Goal: Task Accomplishment & Management: Manage account settings

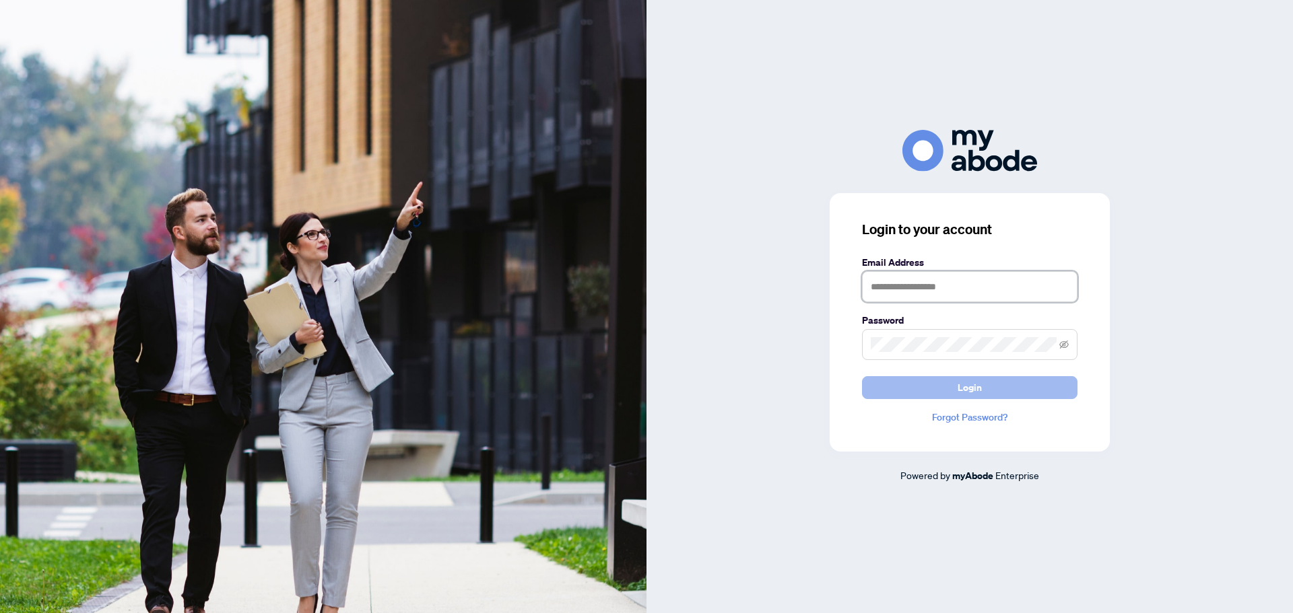
type input "**********"
click at [932, 384] on button "Login" at bounding box center [969, 387] width 215 height 23
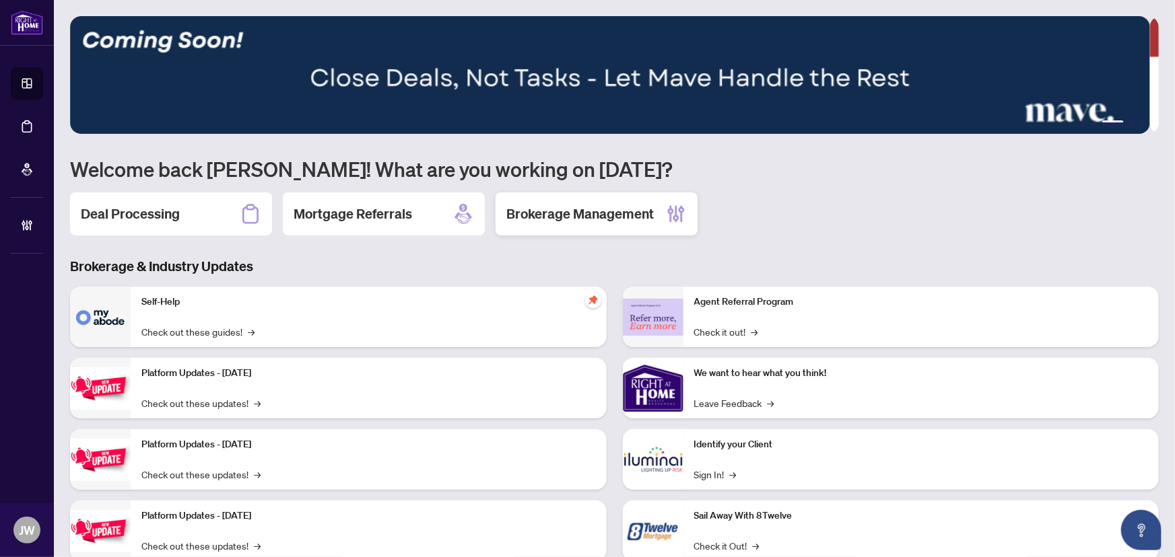
click at [532, 220] on h2 "Brokerage Management" at bounding box center [579, 214] width 147 height 19
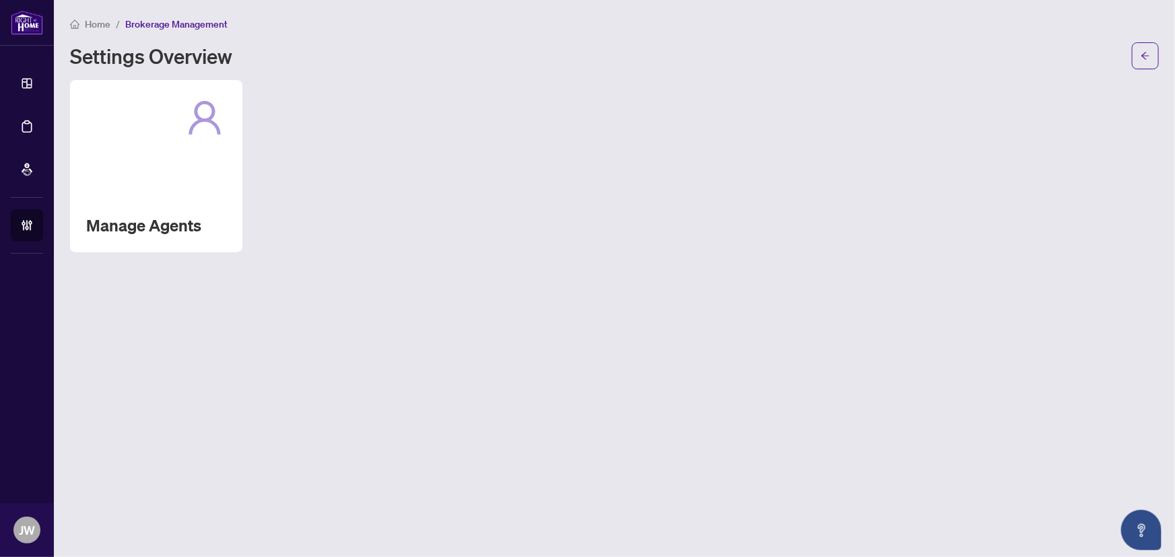
click at [186, 175] on div "Manage Agents" at bounding box center [156, 166] width 172 height 172
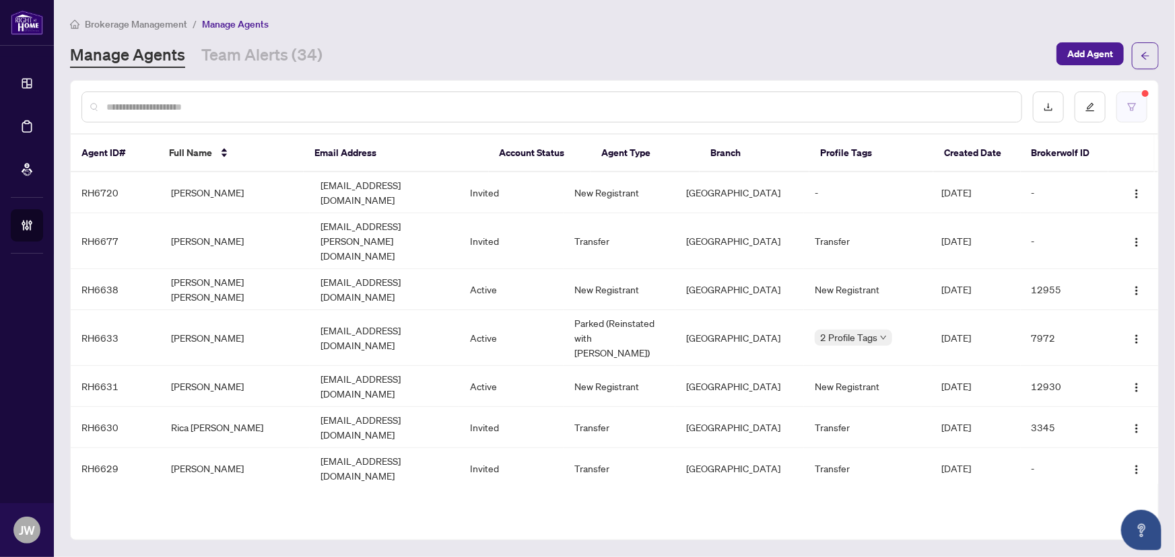
click at [1134, 112] on button "button" at bounding box center [1131, 107] width 31 height 31
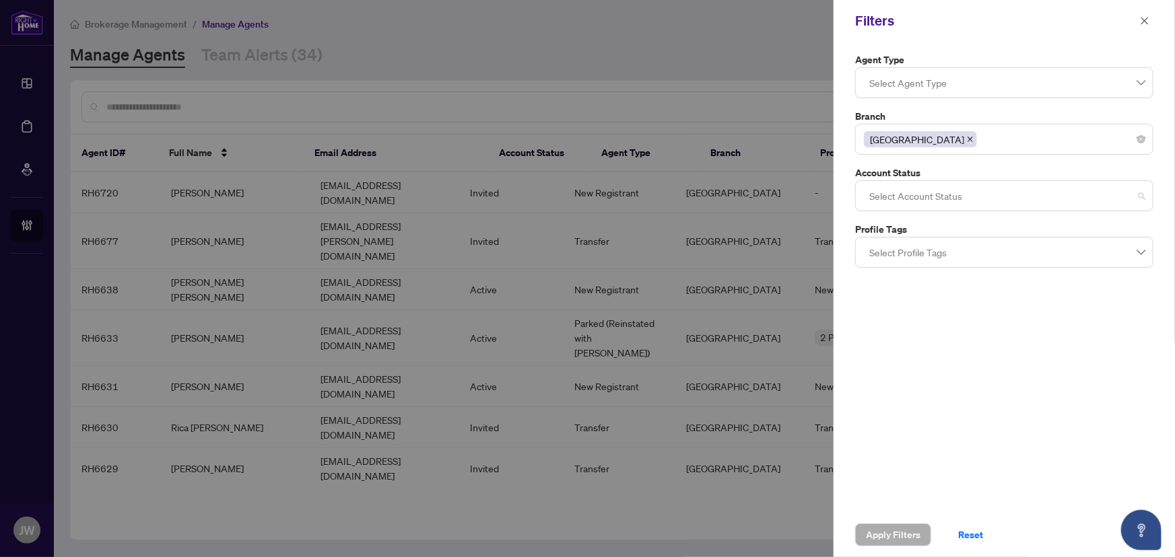
click at [910, 207] on div at bounding box center [1004, 196] width 281 height 24
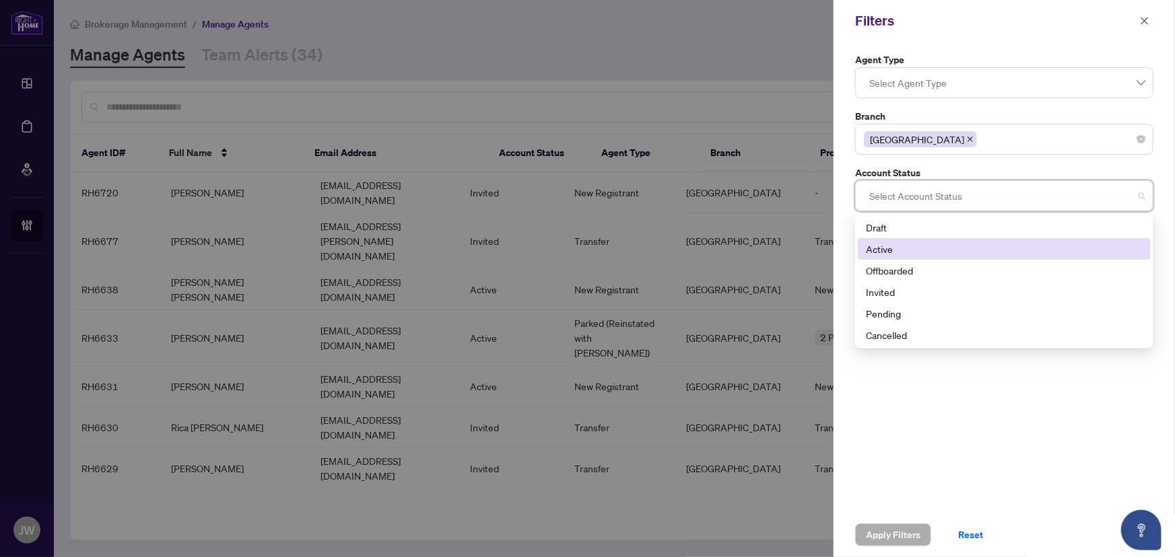
click at [889, 256] on div "Active" at bounding box center [1004, 249] width 277 height 15
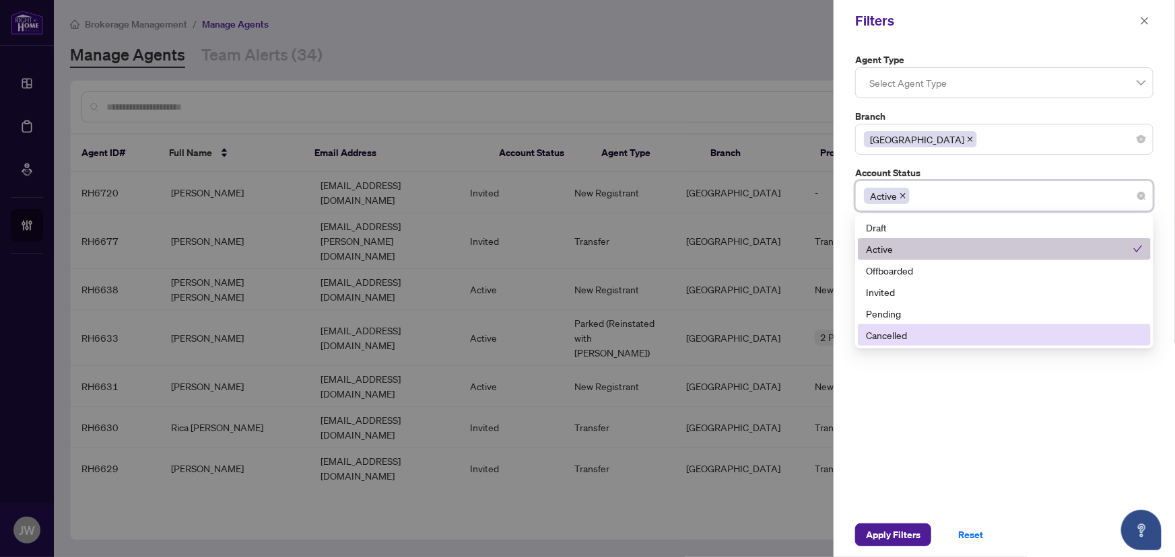
click at [956, 438] on div "Agent Type Select Agent Type Branch [GEOGRAPHIC_DATA] Account Status Active 4 5…" at bounding box center [1003, 277] width 341 height 471
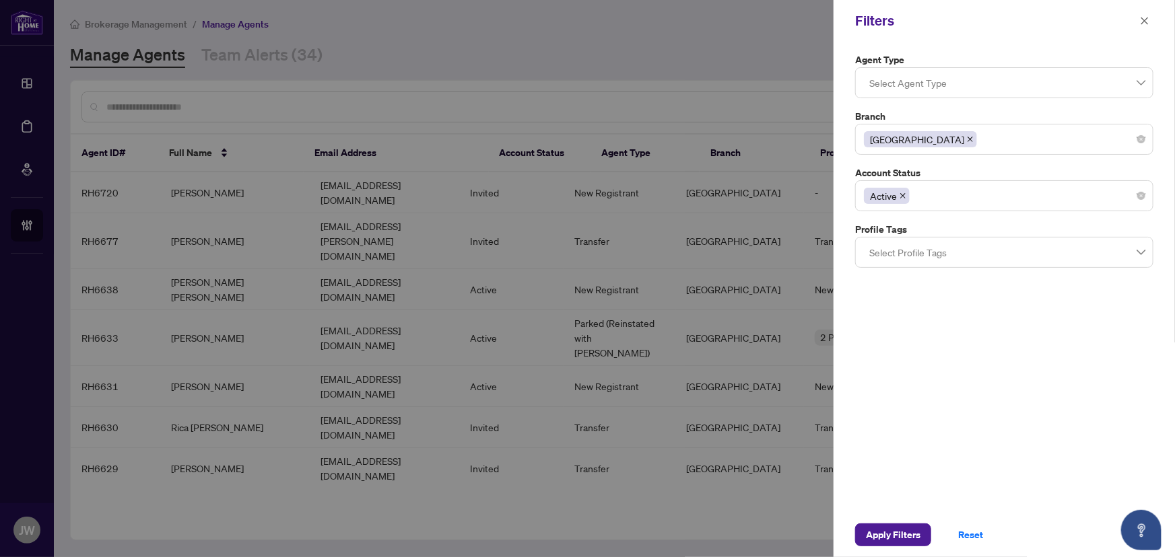
click at [891, 547] on div "Apply Filters Reset" at bounding box center [1003, 535] width 341 height 44
click at [891, 543] on span "Apply Filters" at bounding box center [893, 535] width 55 height 22
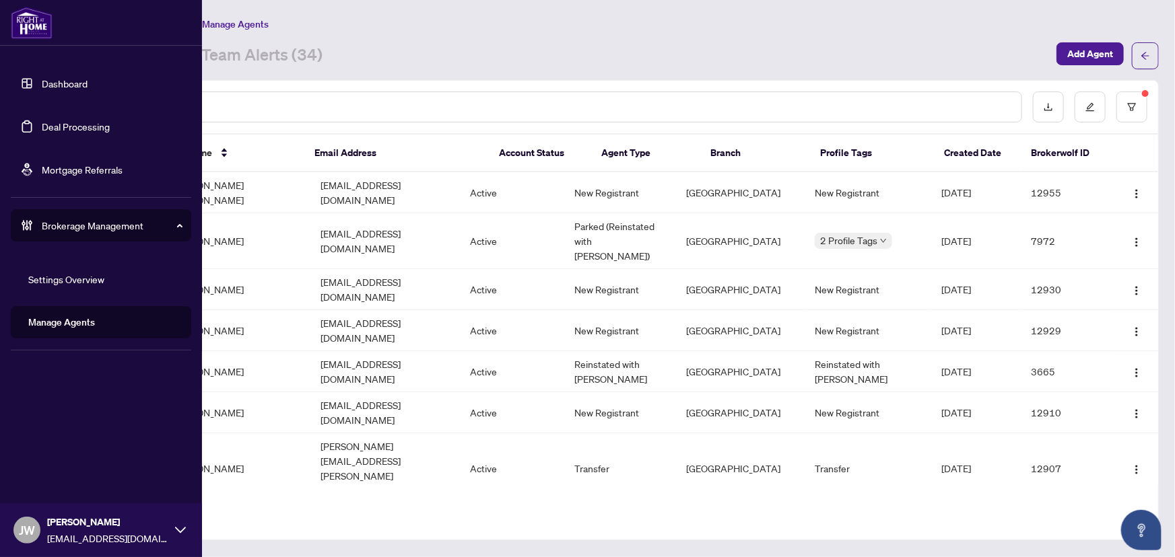
click at [48, 83] on link "Dashboard" at bounding box center [65, 83] width 46 height 12
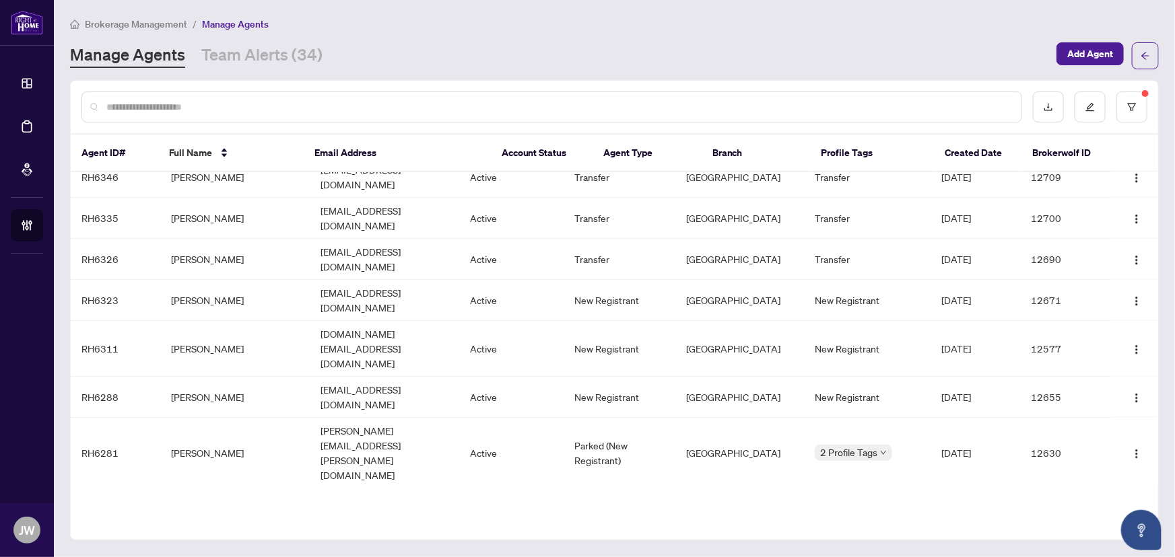
scroll to position [1091, 0]
